Goal: Navigation & Orientation: Find specific page/section

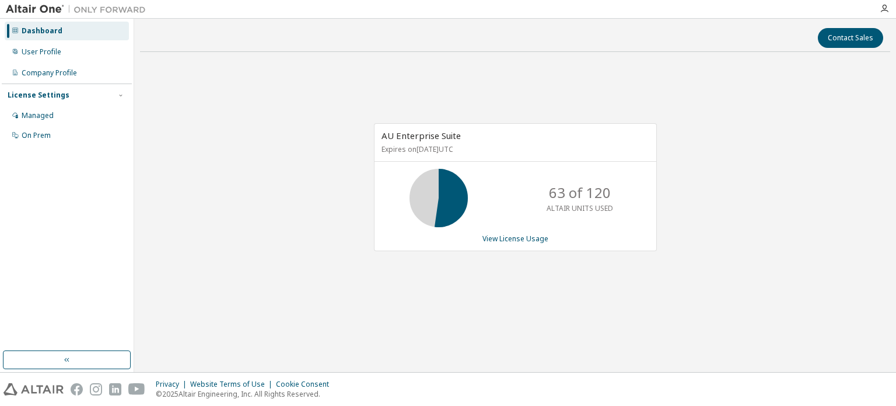
click at [702, 155] on div "AU Enterprise Suite Expires on December 26, 2025 UTC 63 of 120 ALTAIR UNITS USE…" at bounding box center [515, 193] width 750 height 264
